Goal: Task Accomplishment & Management: Manage account settings

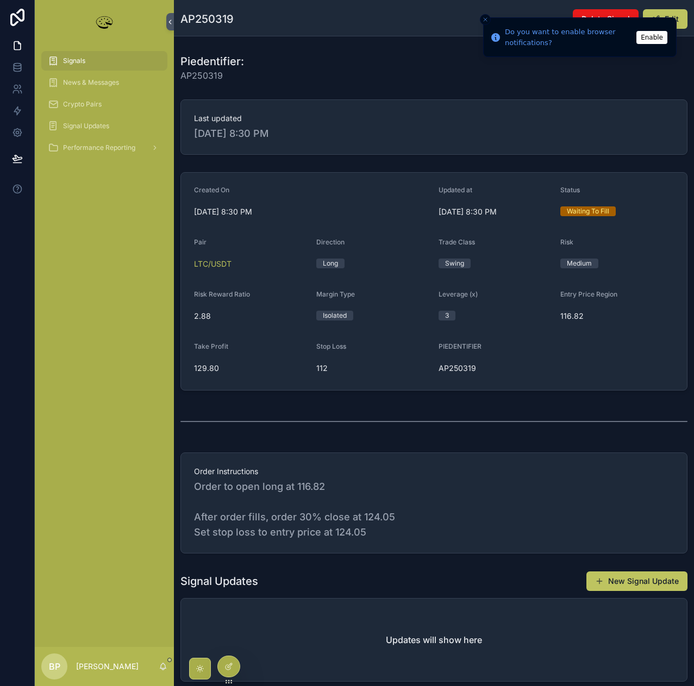
click at [653, 37] on button "Enable" at bounding box center [651, 37] width 31 height 13
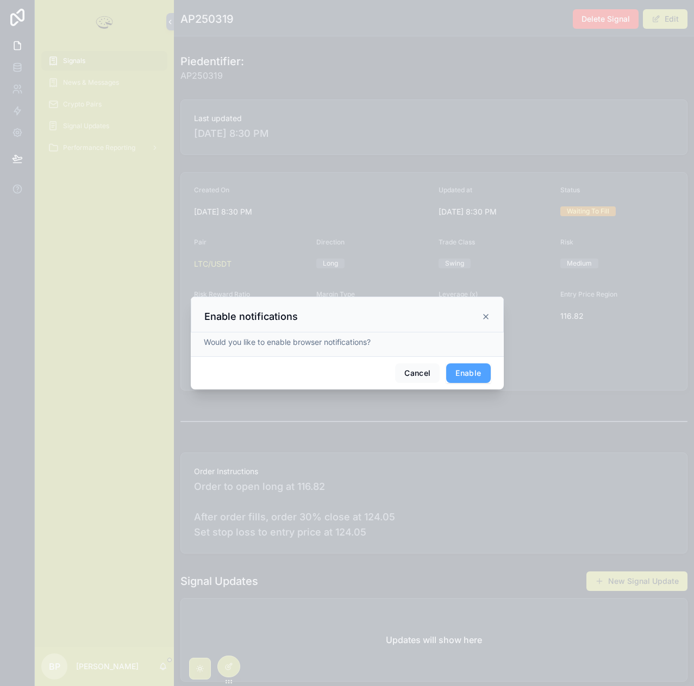
click at [486, 375] on button "Enable" at bounding box center [468, 374] width 44 height 20
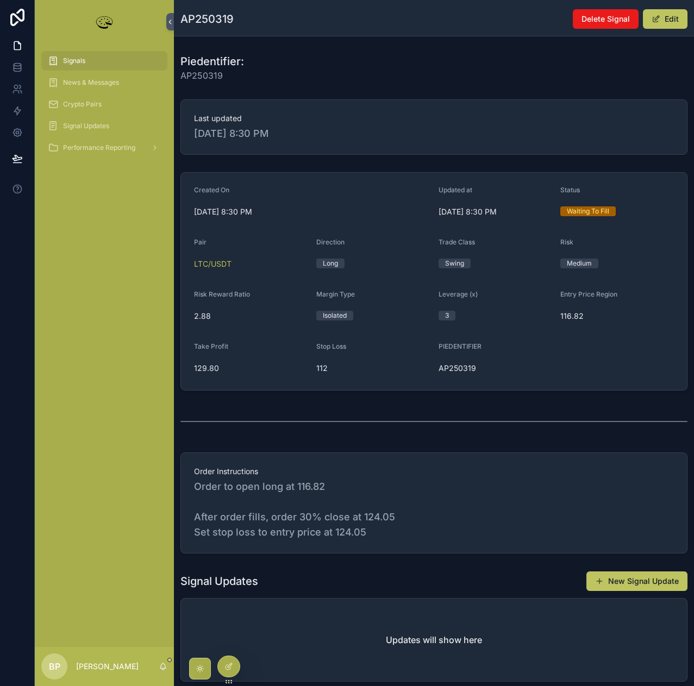
click at [63, 69] on link "Signals" at bounding box center [104, 61] width 126 height 20
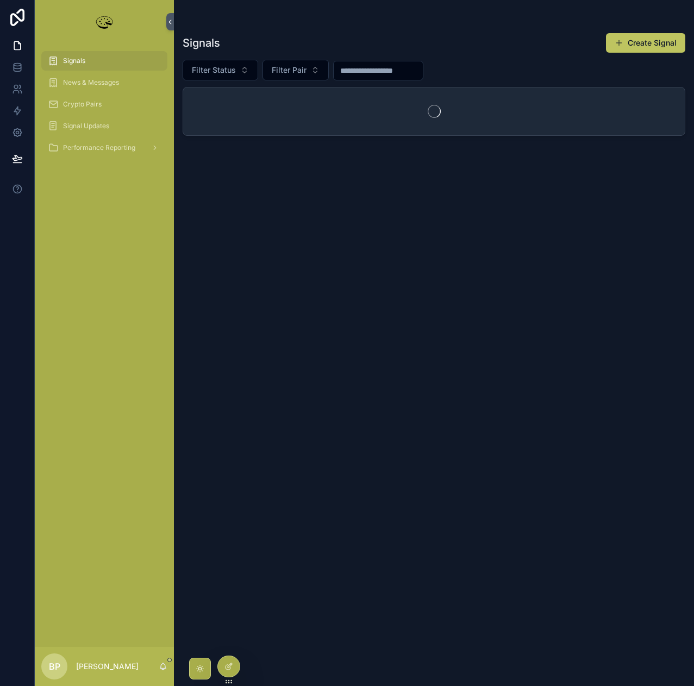
click at [60, 60] on div "Signals" at bounding box center [104, 60] width 113 height 17
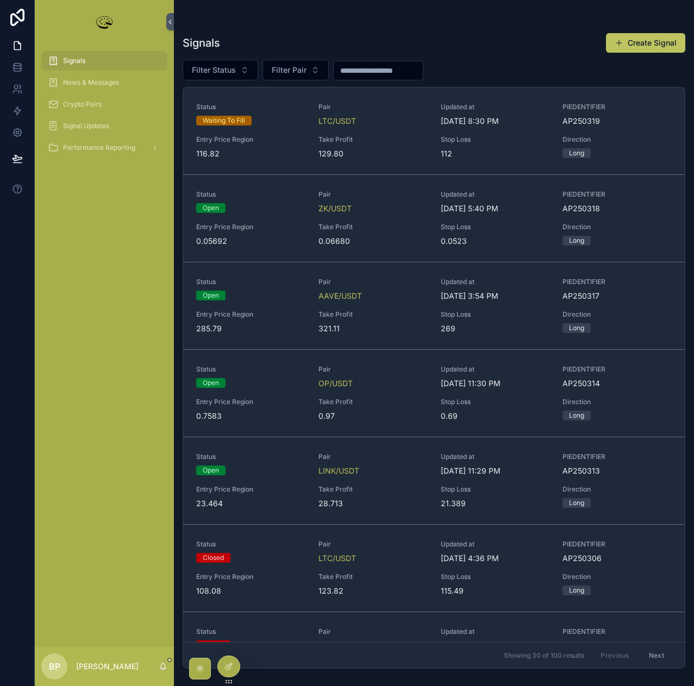
click at [380, 132] on div "Status Waiting To Fill Pair LTC/USDT Updated at [DATE] 8:30 PM PIEDENTIFIER AP2…" at bounding box center [434, 131] width 476 height 57
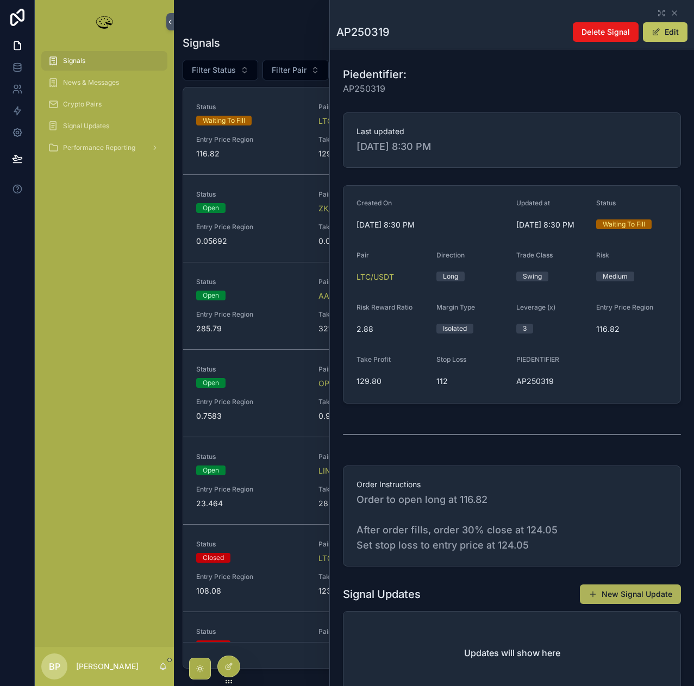
click at [611, 593] on button "New Signal Update" at bounding box center [630, 595] width 101 height 20
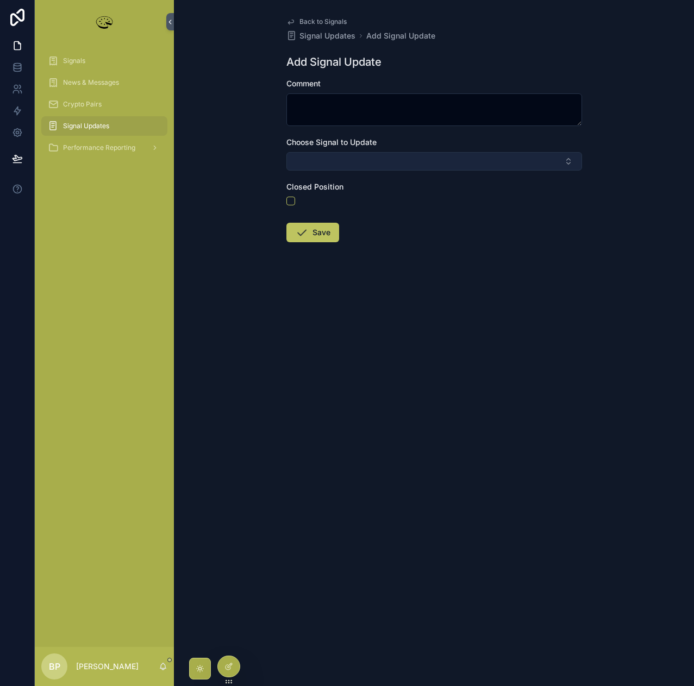
click at [324, 159] on button "Select Button" at bounding box center [434, 161] width 296 height 18
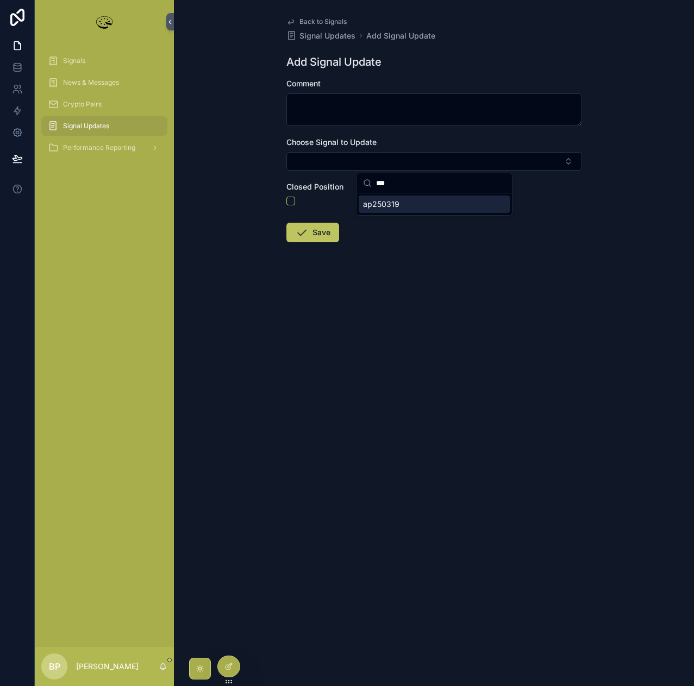
type input "***"
click at [319, 102] on textarea "scrollable content" at bounding box center [434, 109] width 296 height 33
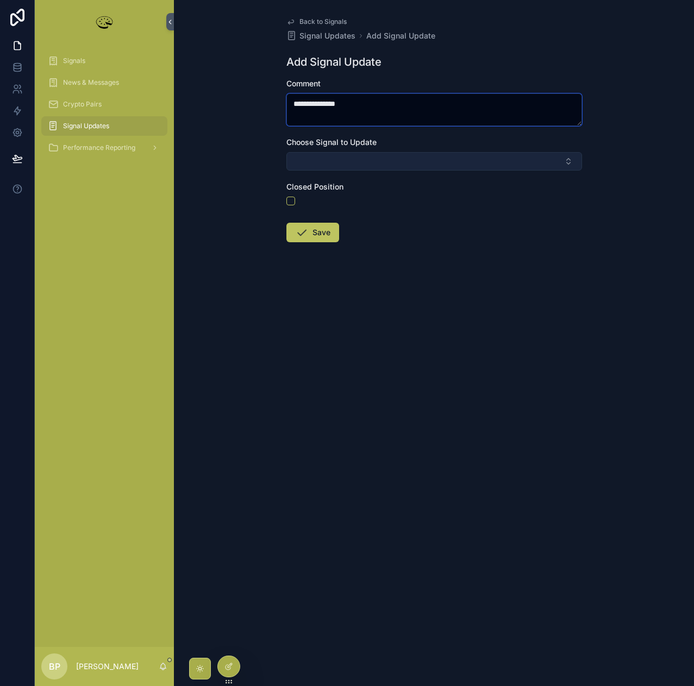
type textarea "**********"
click at [312, 159] on button "Select Button" at bounding box center [434, 161] width 296 height 18
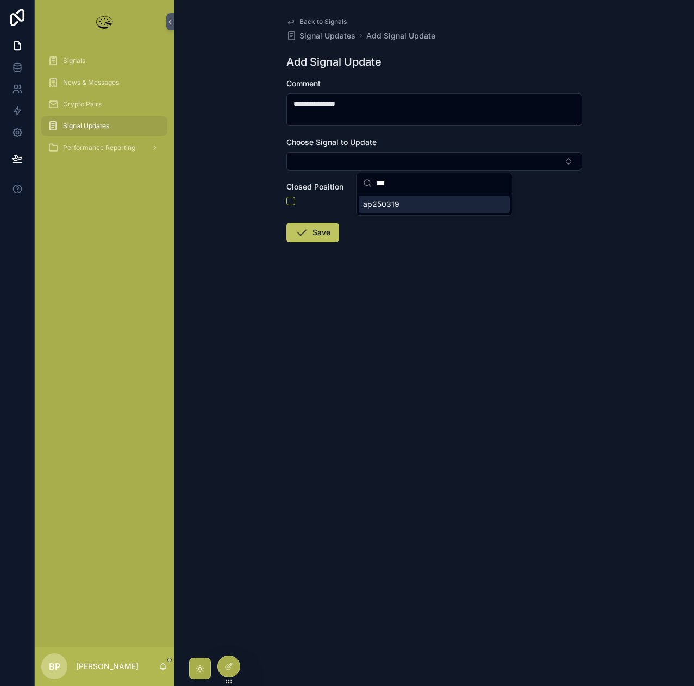
type input "***"
click at [390, 211] on div "ap250319" at bounding box center [434, 204] width 151 height 17
click at [319, 239] on button "Save" at bounding box center [312, 236] width 53 height 20
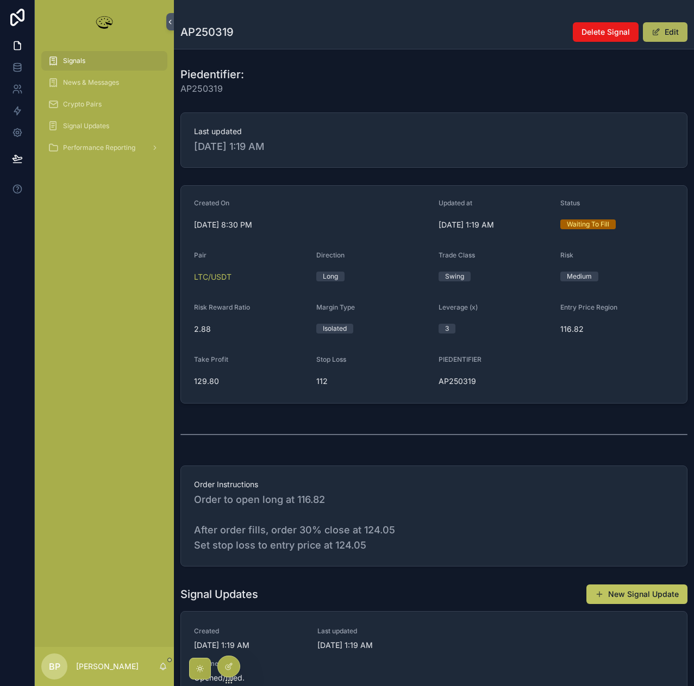
click at [672, 33] on button "Edit" at bounding box center [665, 32] width 45 height 20
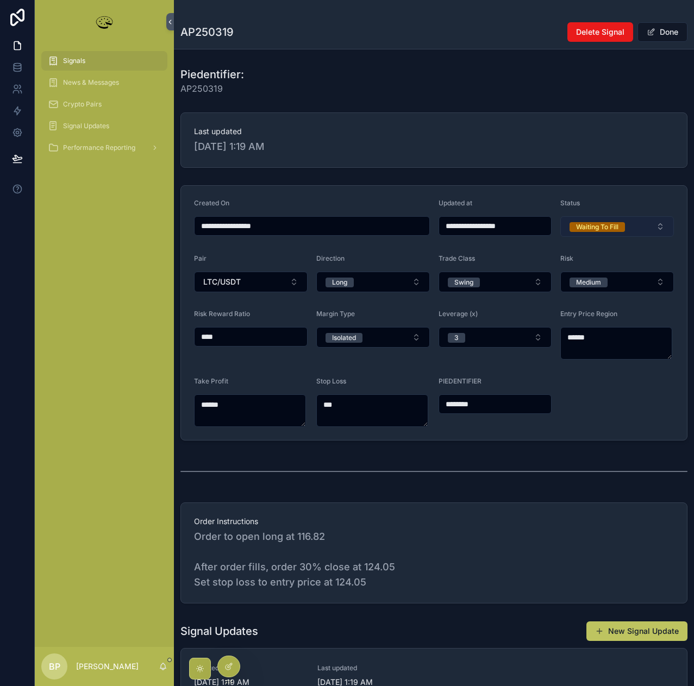
click at [595, 229] on div "Waiting To Fill" at bounding box center [597, 227] width 42 height 10
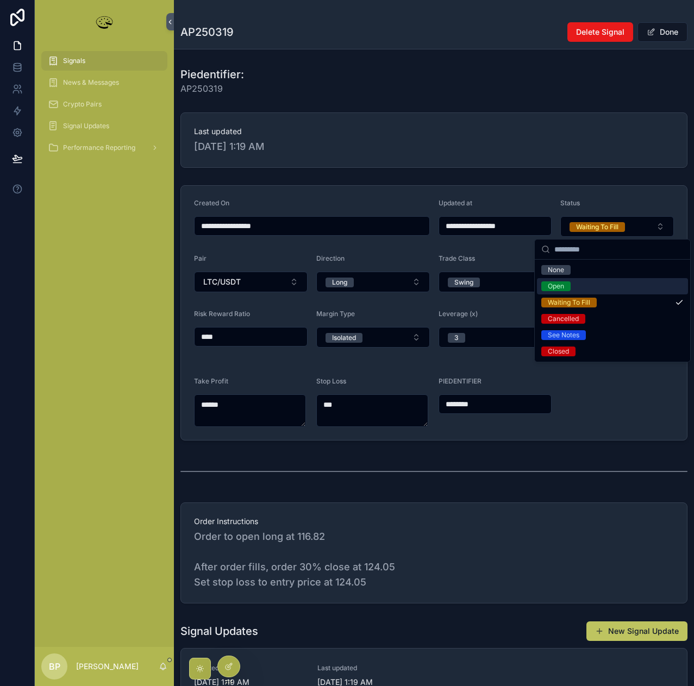
click at [554, 286] on div "Open" at bounding box center [556, 287] width 16 height 10
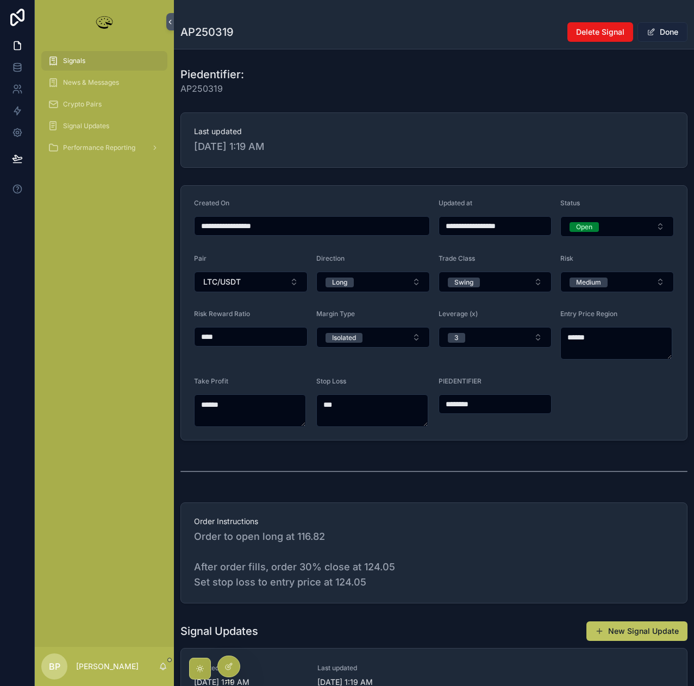
click at [667, 39] on button "Done" at bounding box center [662, 32] width 50 height 20
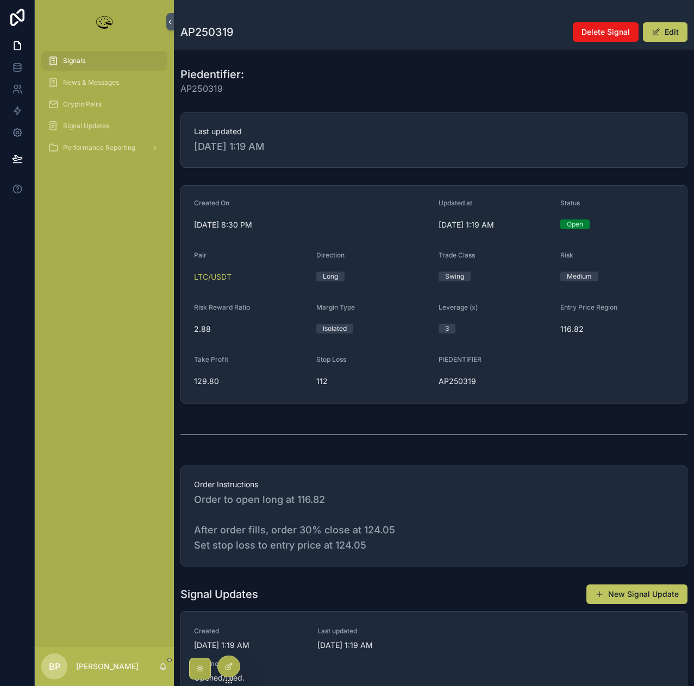
click at [70, 59] on span "Signals" at bounding box center [74, 61] width 22 height 9
